Goal: Complete application form

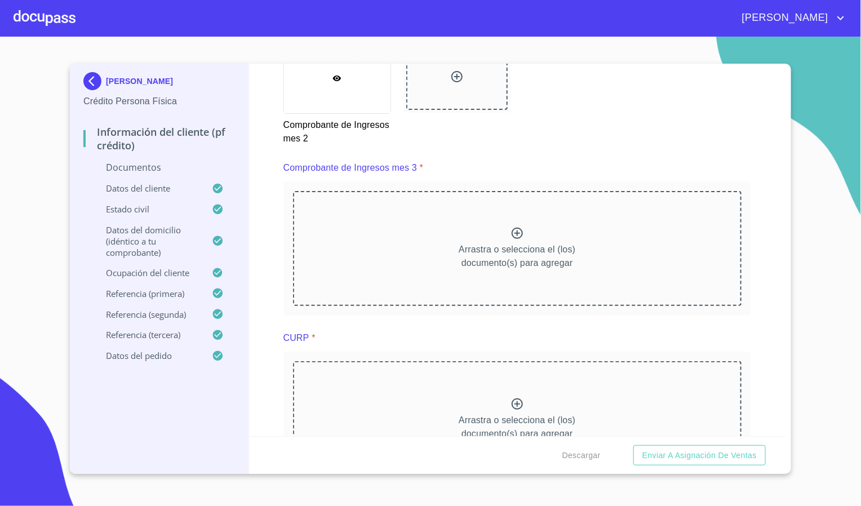
scroll to position [2028, 0]
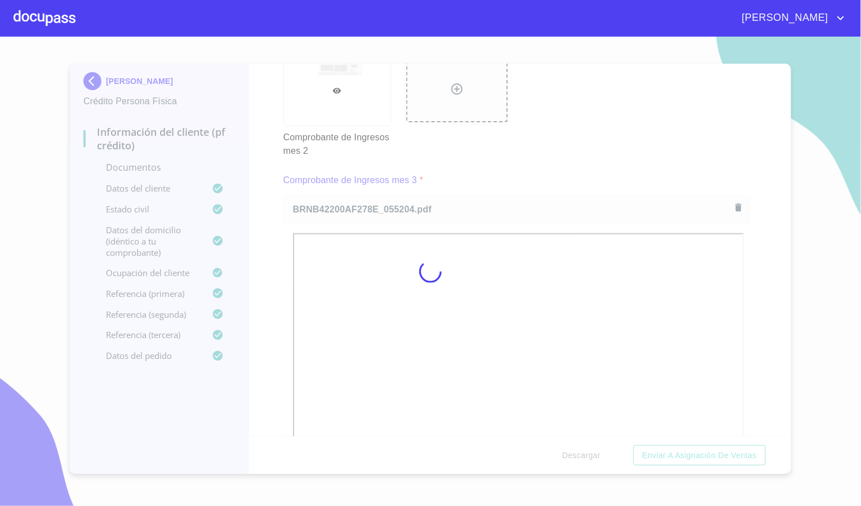
click at [764, 249] on div at bounding box center [430, 271] width 861 height 469
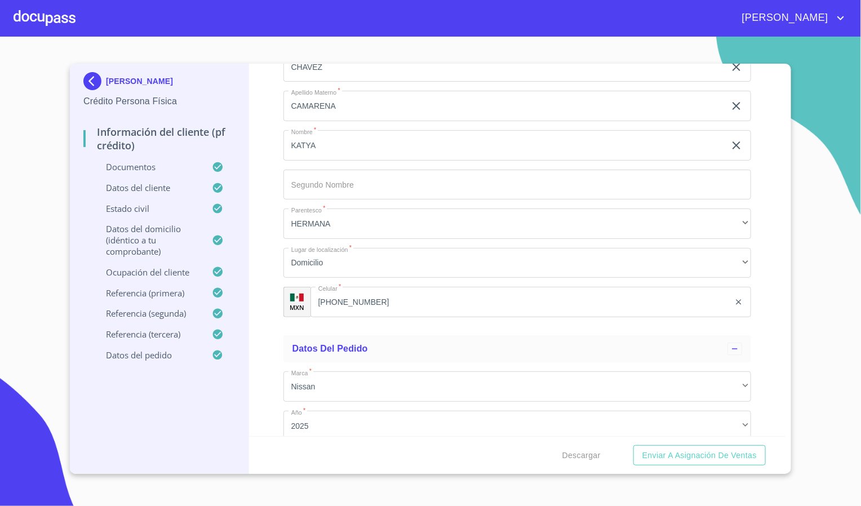
scroll to position [6725, 0]
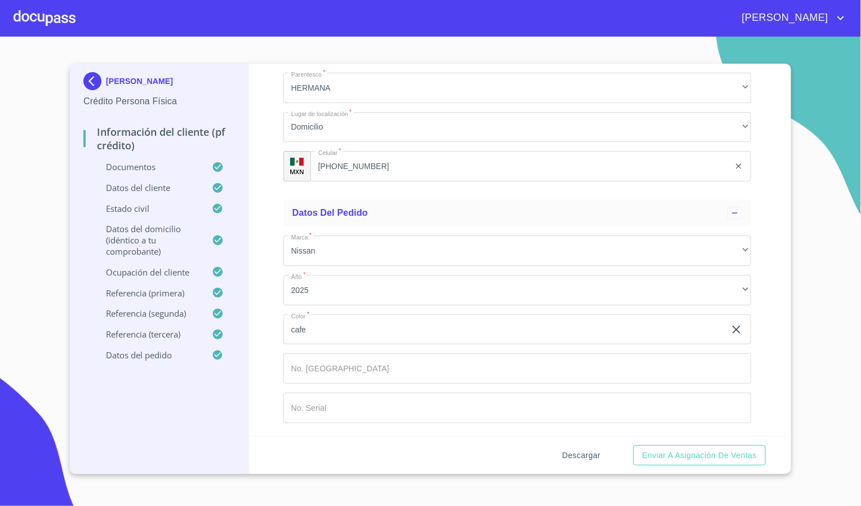
click at [585, 451] on span "Descargar" at bounding box center [581, 455] width 38 height 14
click at [720, 460] on span "Enviar a Asignación de Ventas" at bounding box center [699, 455] width 114 height 14
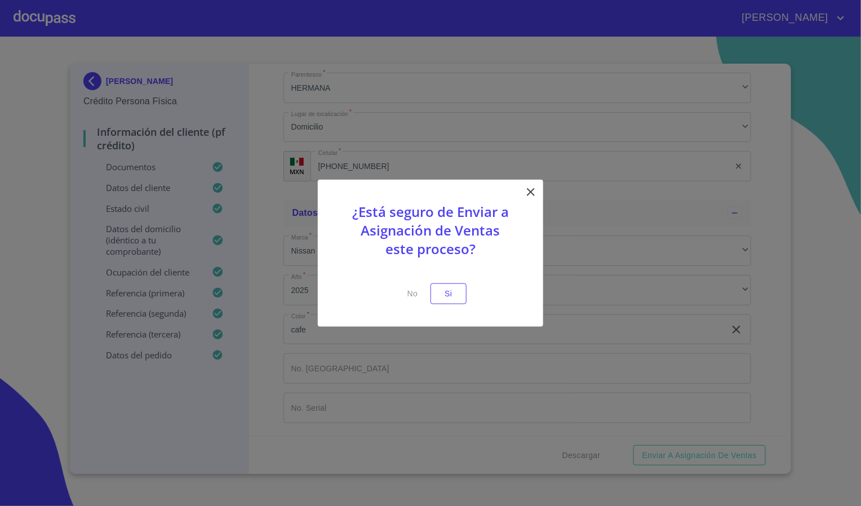
click at [370, 261] on p "¿Está seguro de Enviar a Asignación de Ventas este proceso?" at bounding box center [430, 235] width 169 height 67
click at [458, 294] on button "Si" at bounding box center [448, 293] width 36 height 21
